Goal: Task Accomplishment & Management: Manage account settings

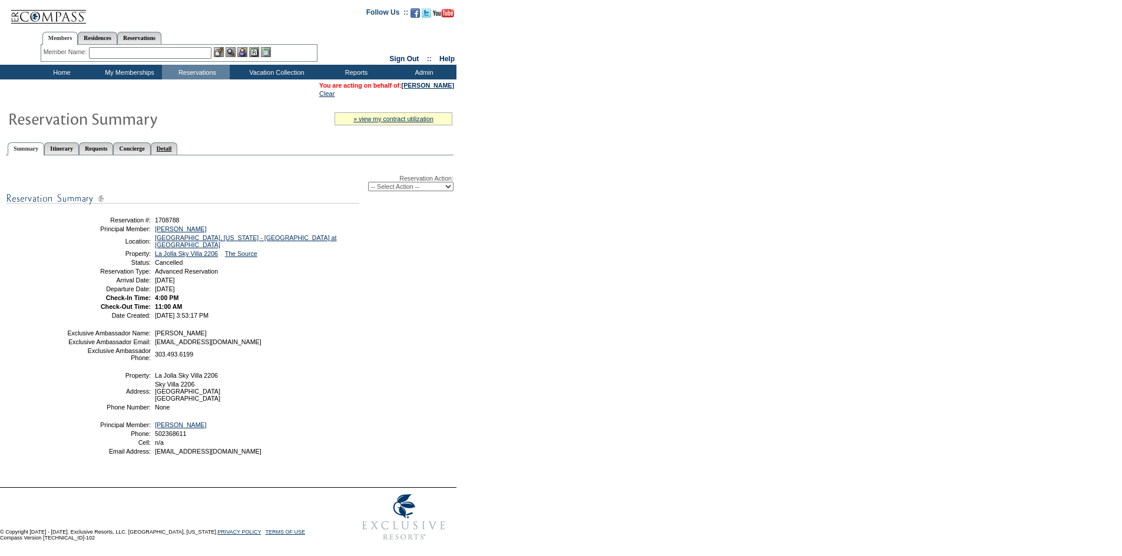
click at [178, 151] on link "Detail" at bounding box center [164, 148] width 27 height 12
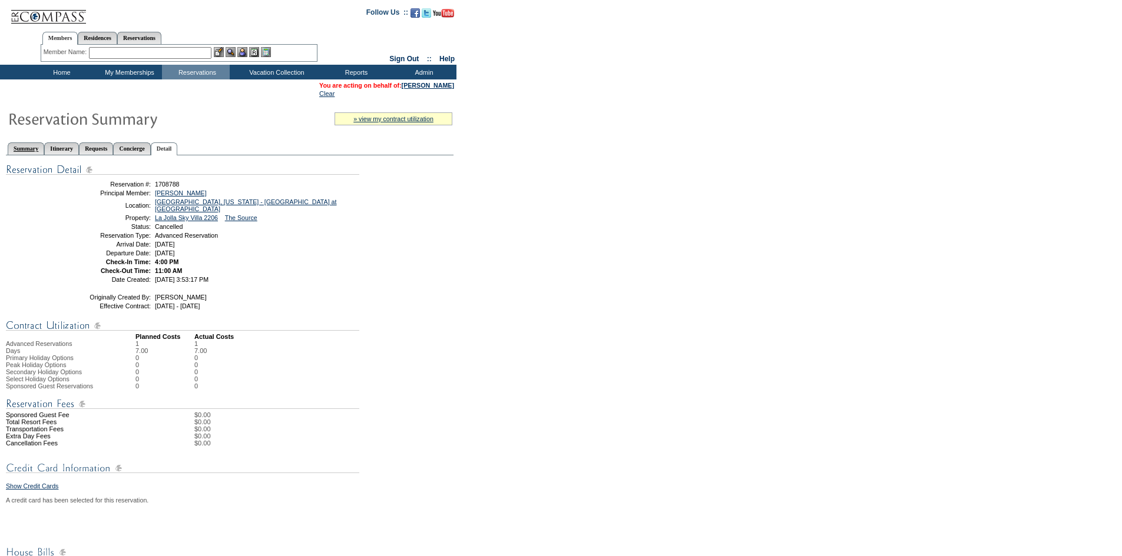
click at [34, 153] on link "Summary" at bounding box center [26, 148] width 37 height 12
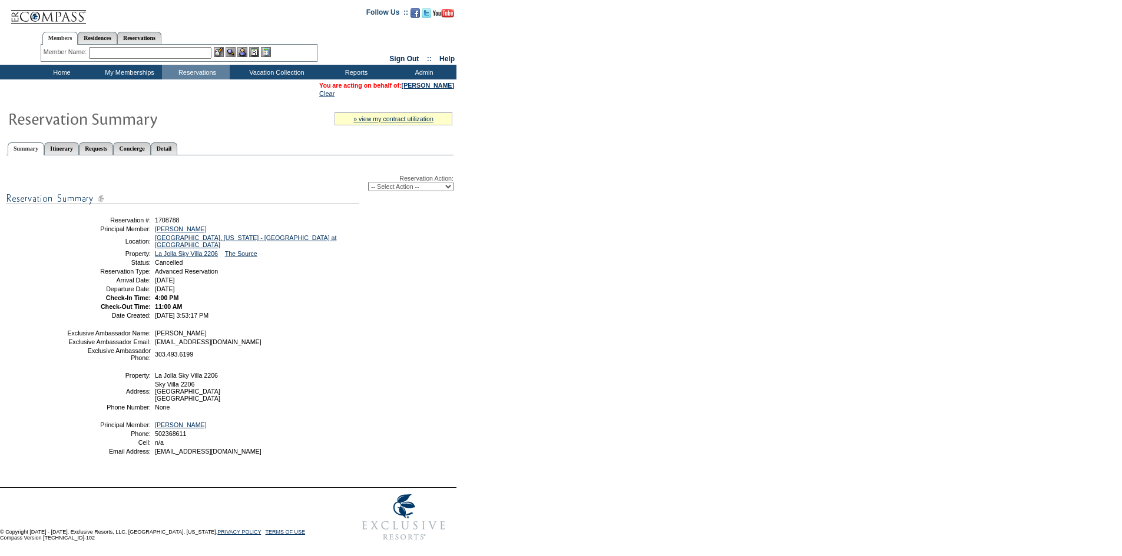
click at [418, 197] on div "Reservation Action: -- Select Action -- Modify Reservation Dates Modify Reserva…" at bounding box center [230, 320] width 448 height 317
click at [420, 189] on select "-- Select Action -- Modify Reservation Dates Modify Reservation Cost Modify Occ…" at bounding box center [410, 186] width 85 height 9
select select "ChangeCost"
click at [368, 184] on select "-- Select Action -- Modify Reservation Dates Modify Reservation Cost Modify Occ…" at bounding box center [410, 186] width 85 height 9
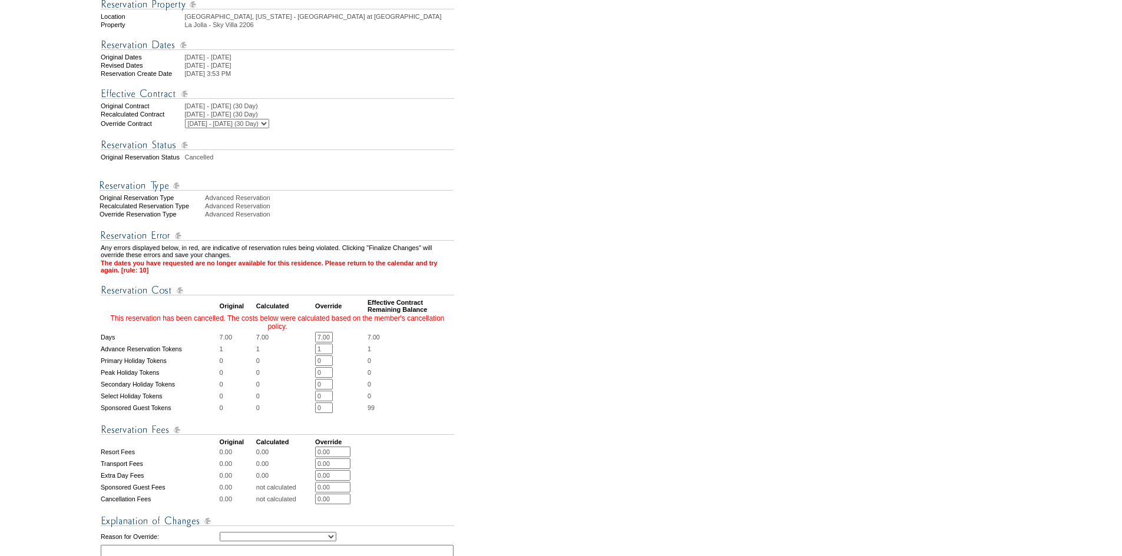
scroll to position [177, 0]
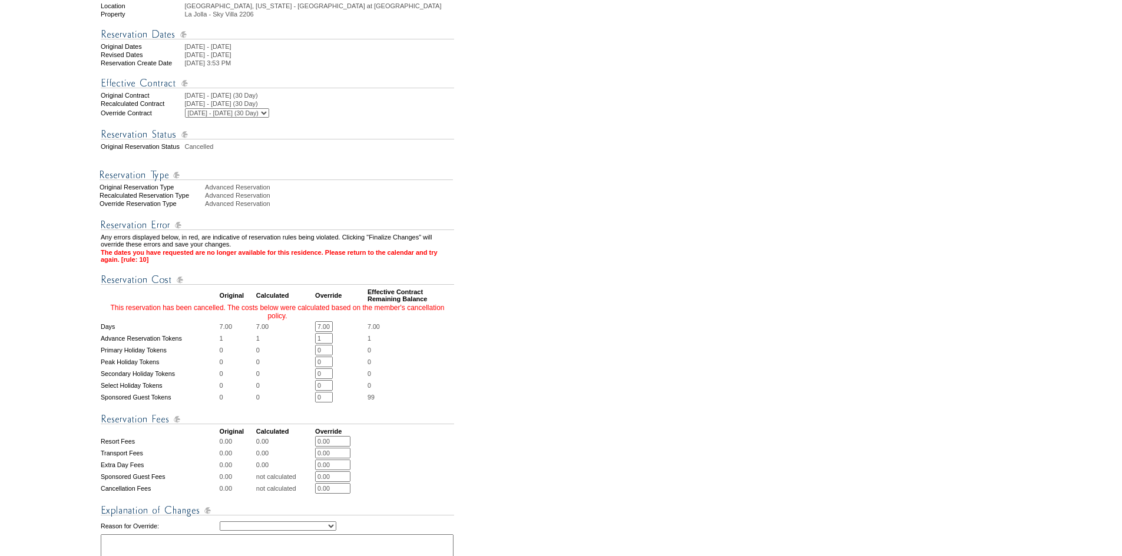
click at [330, 332] on input "7.00" at bounding box center [324, 326] width 18 height 11
type input "2"
click at [559, 396] on form "Follow Us ::" at bounding box center [559, 288] width 1118 height 924
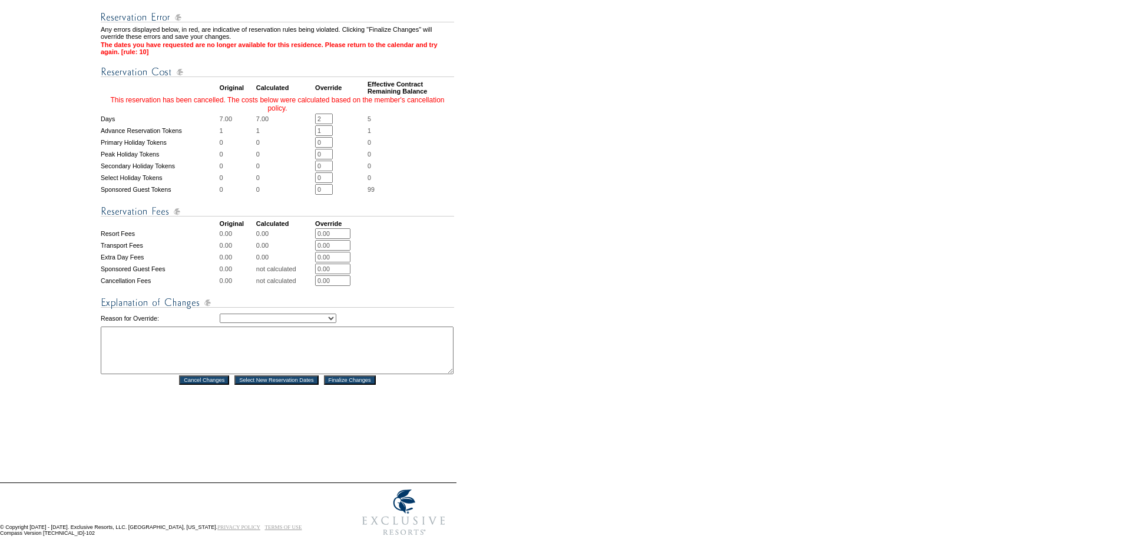
scroll to position [412, 0]
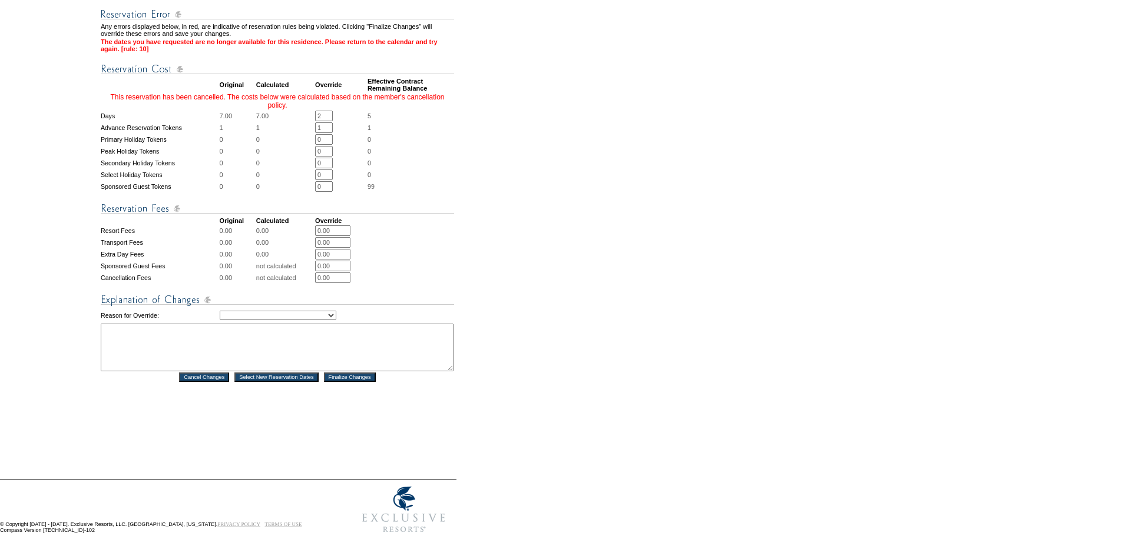
click at [244, 320] on select "Creating Continuous Stay Days Rebooked After Cancellation Editing Occupant Expe…" at bounding box center [278, 315] width 117 height 9
select select "1032"
click at [220, 316] on select "Creating Continuous Stay Days Rebooked After Cancellation Editing Occupant Expe…" at bounding box center [278, 315] width 117 height 9
click at [290, 341] on textarea at bounding box center [277, 348] width 353 height 48
type textarea "2 days went into maintenance and 3 days rebooked and traveled"
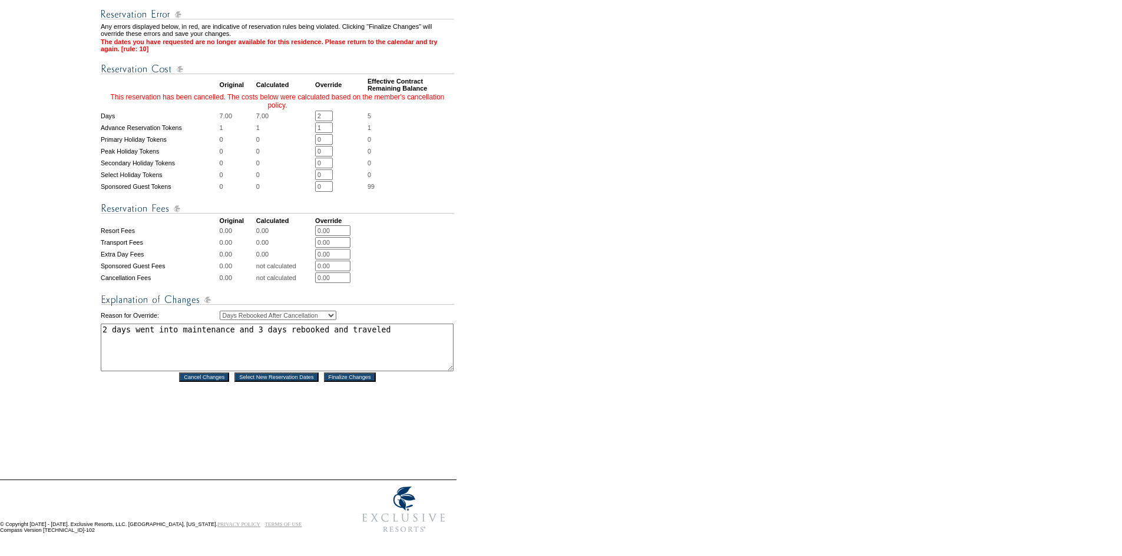
click at [354, 382] on input "Finalize Changes" at bounding box center [350, 377] width 52 height 9
